Goal: Check status: Check status

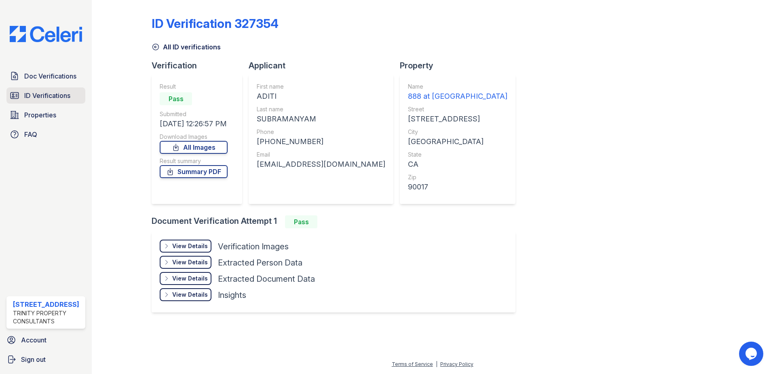
click at [38, 91] on span "ID Verifications" at bounding box center [47, 96] width 46 height 10
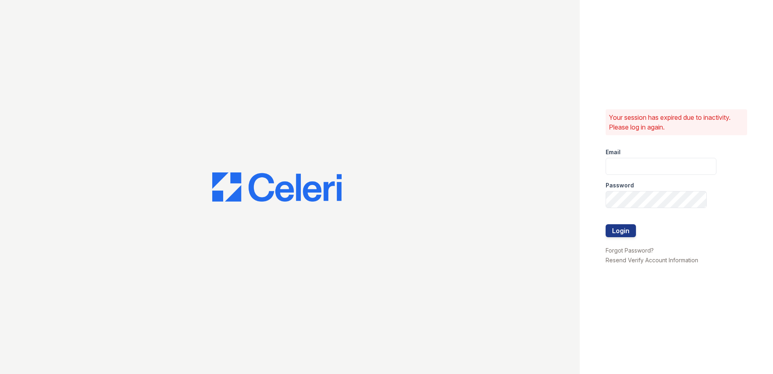
type input "[EMAIL_ADDRESS][DOMAIN_NAME]"
click at [631, 231] on button "Login" at bounding box center [621, 230] width 30 height 13
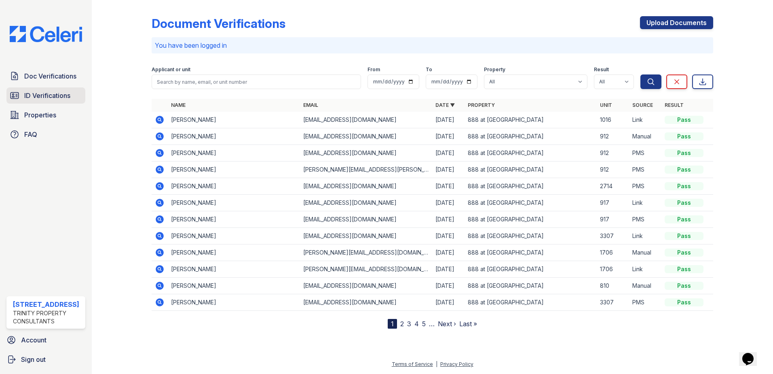
click at [55, 97] on span "ID Verifications" at bounding box center [47, 96] width 46 height 10
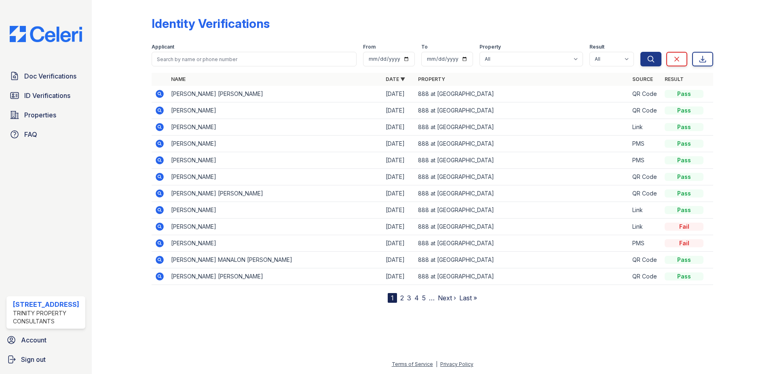
click at [51, 105] on div "Doc Verifications ID Verifications Properties FAQ" at bounding box center [45, 105] width 85 height 74
click at [53, 95] on span "ID Verifications" at bounding box center [47, 96] width 46 height 10
